Goal: Navigation & Orientation: Find specific page/section

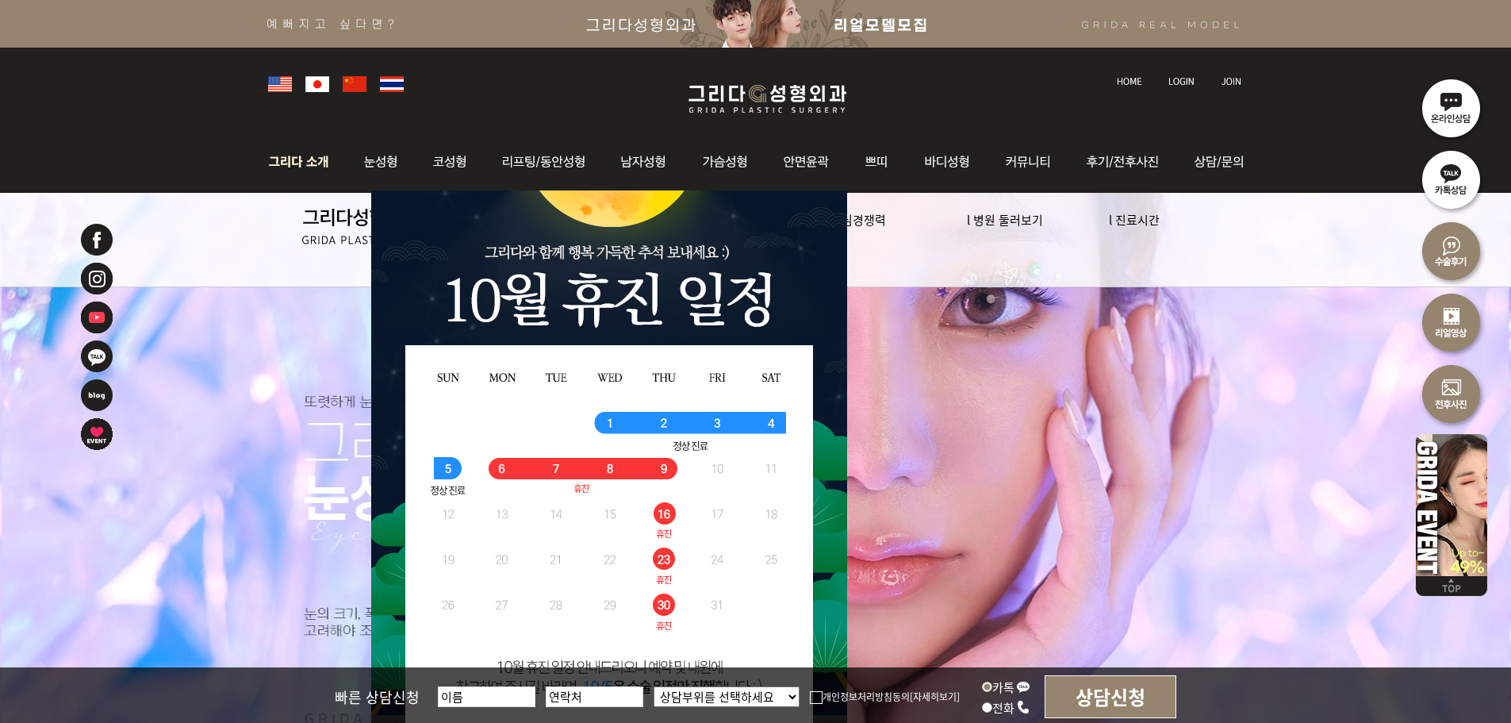
click at [324, 162] on img at bounding box center [303, 162] width 86 height 62
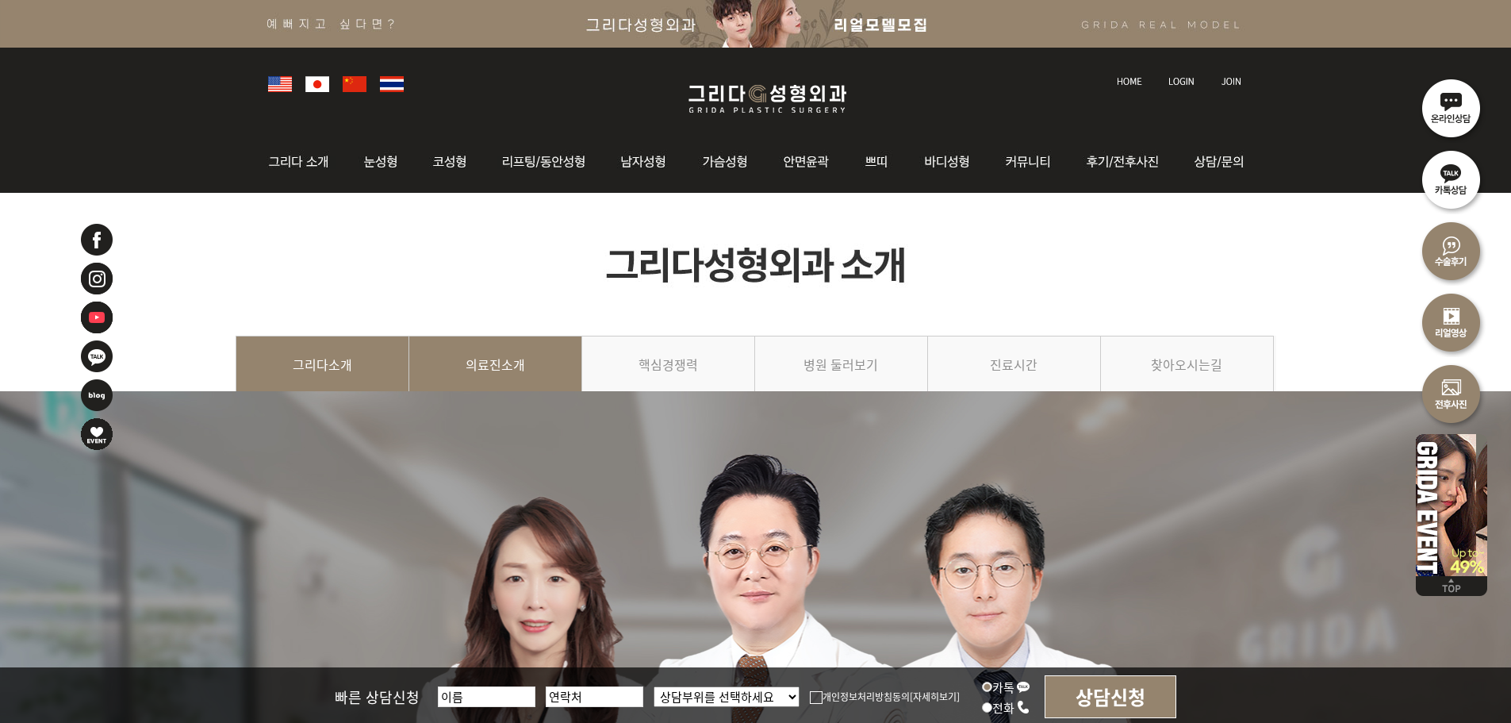
click at [494, 345] on link "의료진소개" at bounding box center [495, 372] width 173 height 72
